Goal: Task Accomplishment & Management: Use online tool/utility

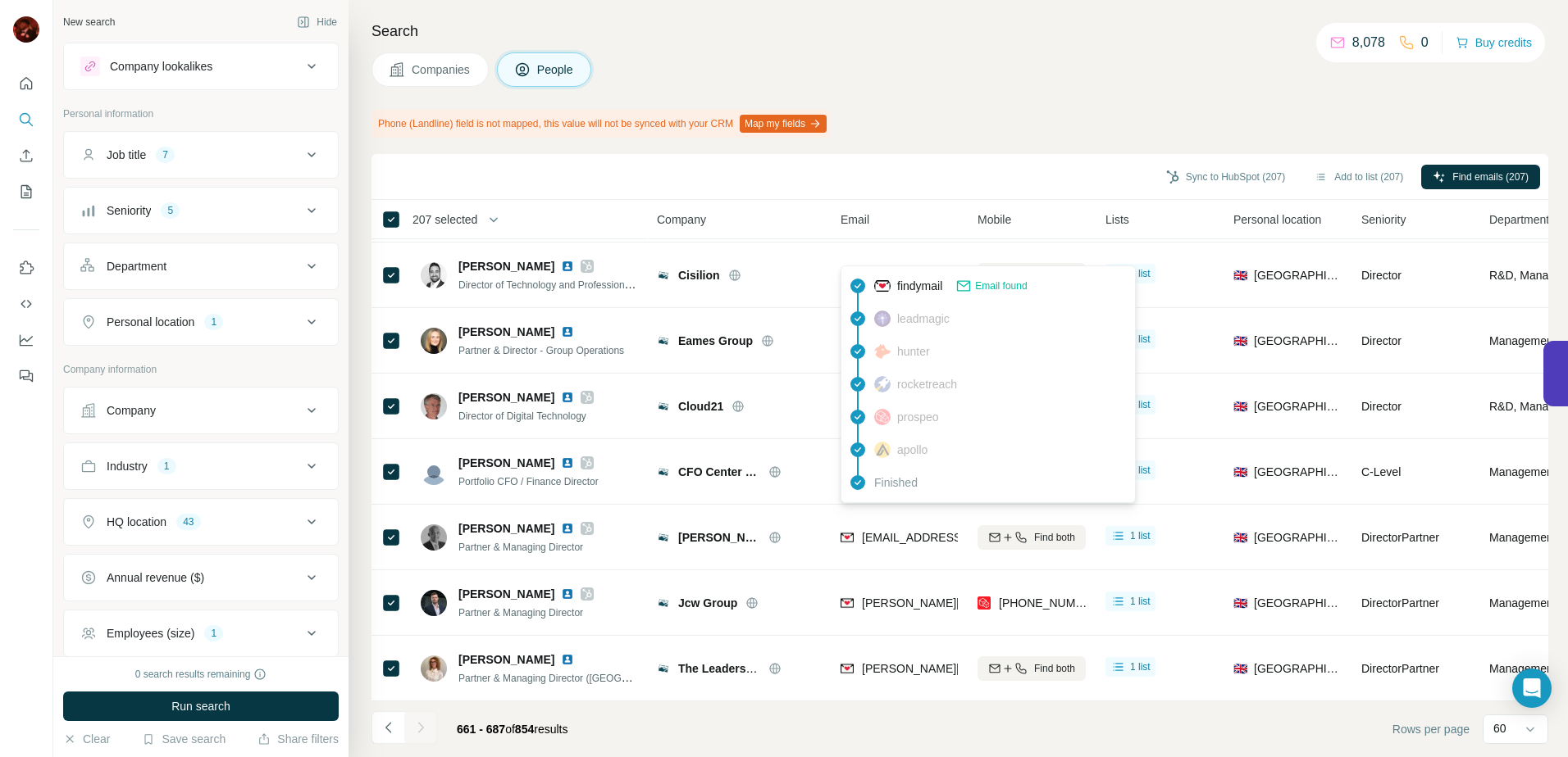
scroll to position [743, 0]
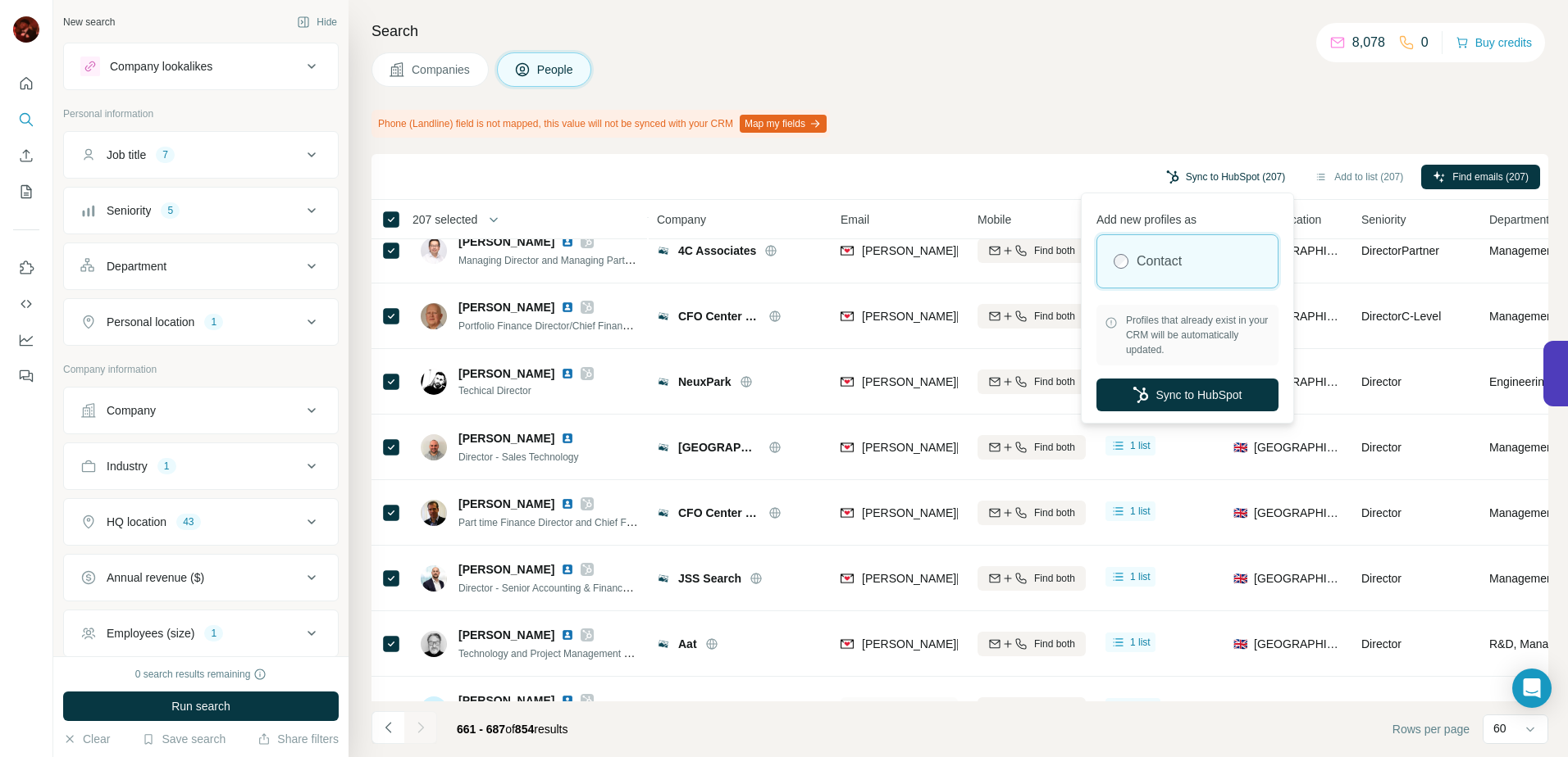
click at [1225, 168] on button "Sync to HubSpot (207)" at bounding box center [1225, 176] width 142 height 24
click at [1167, 400] on button "Sync to HubSpot" at bounding box center [1187, 395] width 182 height 33
